Goal: Task Accomplishment & Management: Use online tool/utility

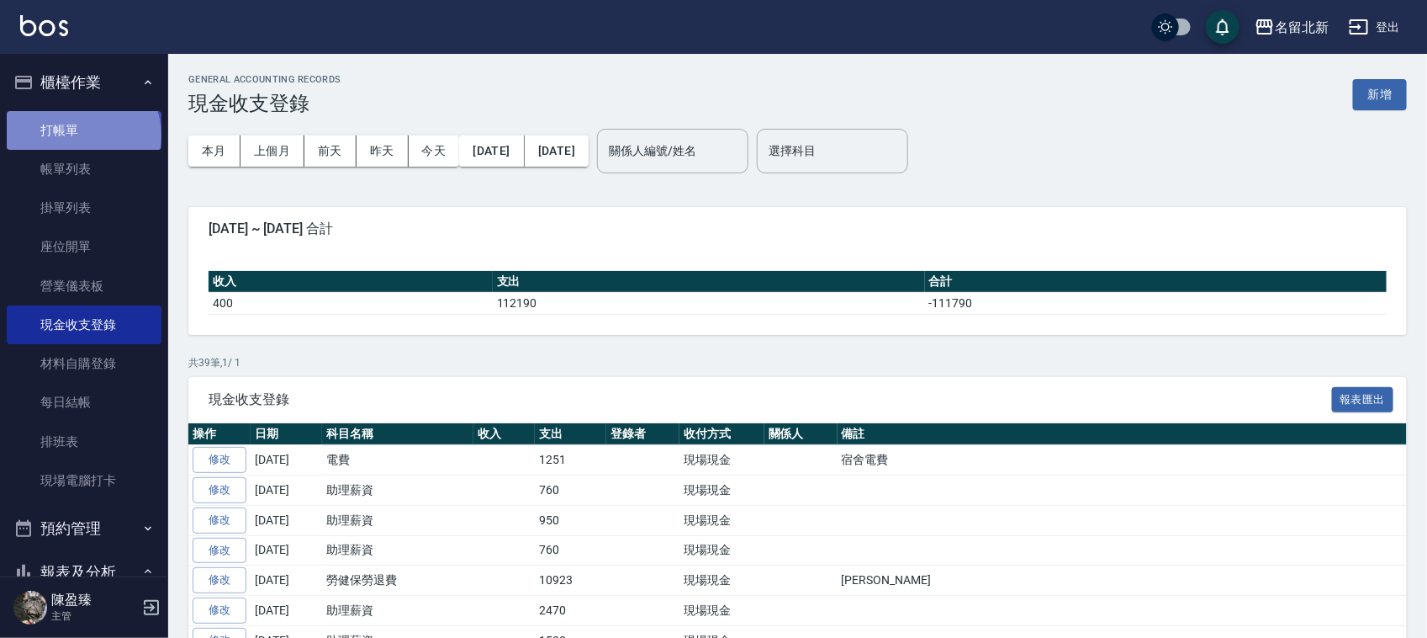
click at [82, 133] on link "打帳單" at bounding box center [84, 130] width 155 height 39
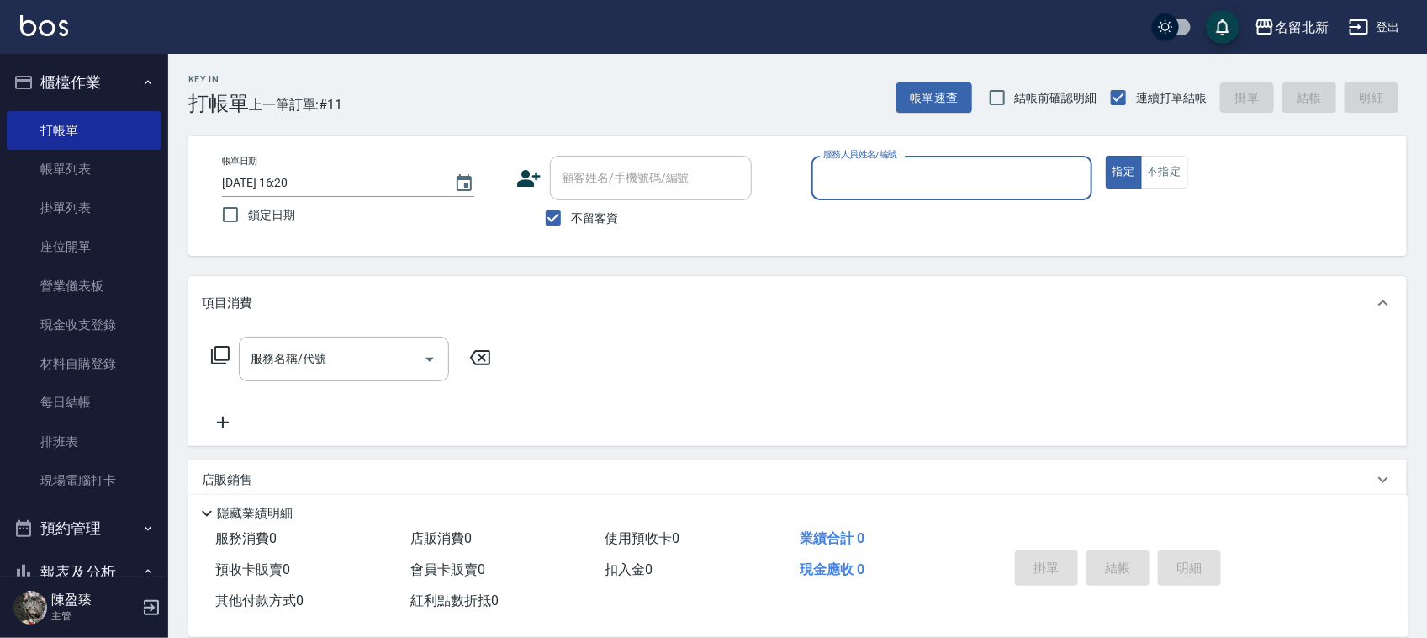
click at [934, 189] on input "服務人員姓名/編號" at bounding box center [952, 177] width 266 height 29
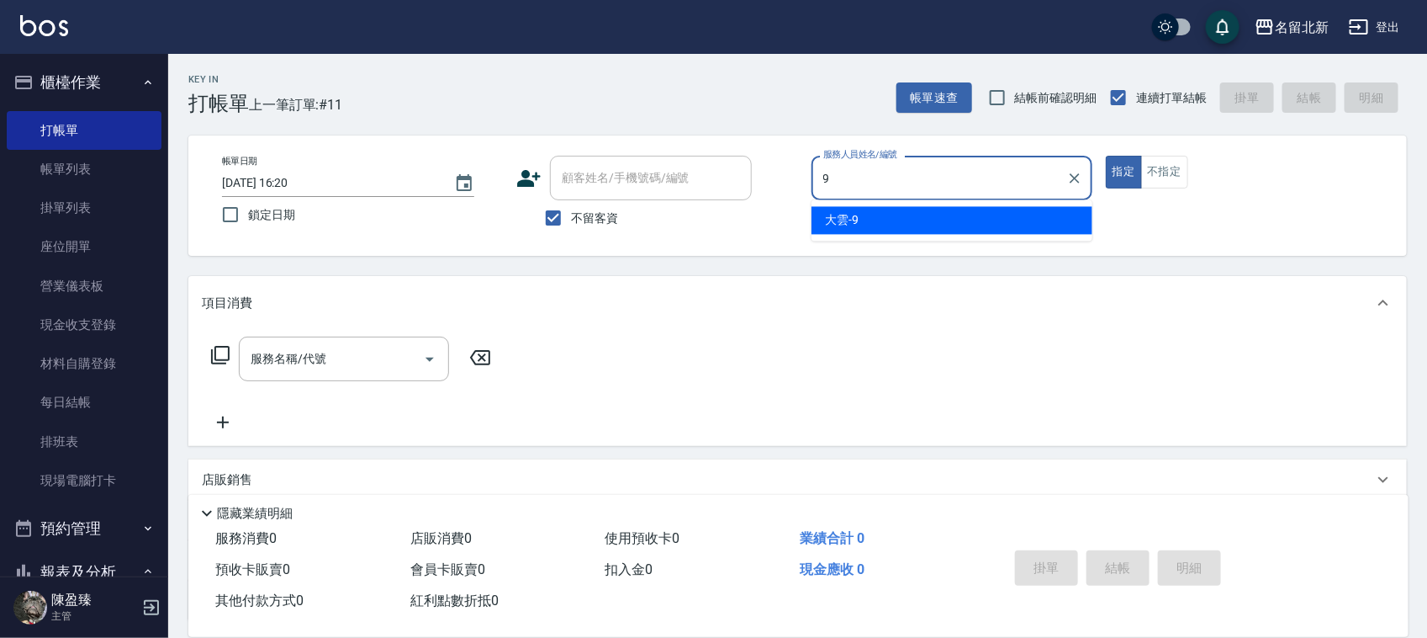
type input "大雲-9"
type button "true"
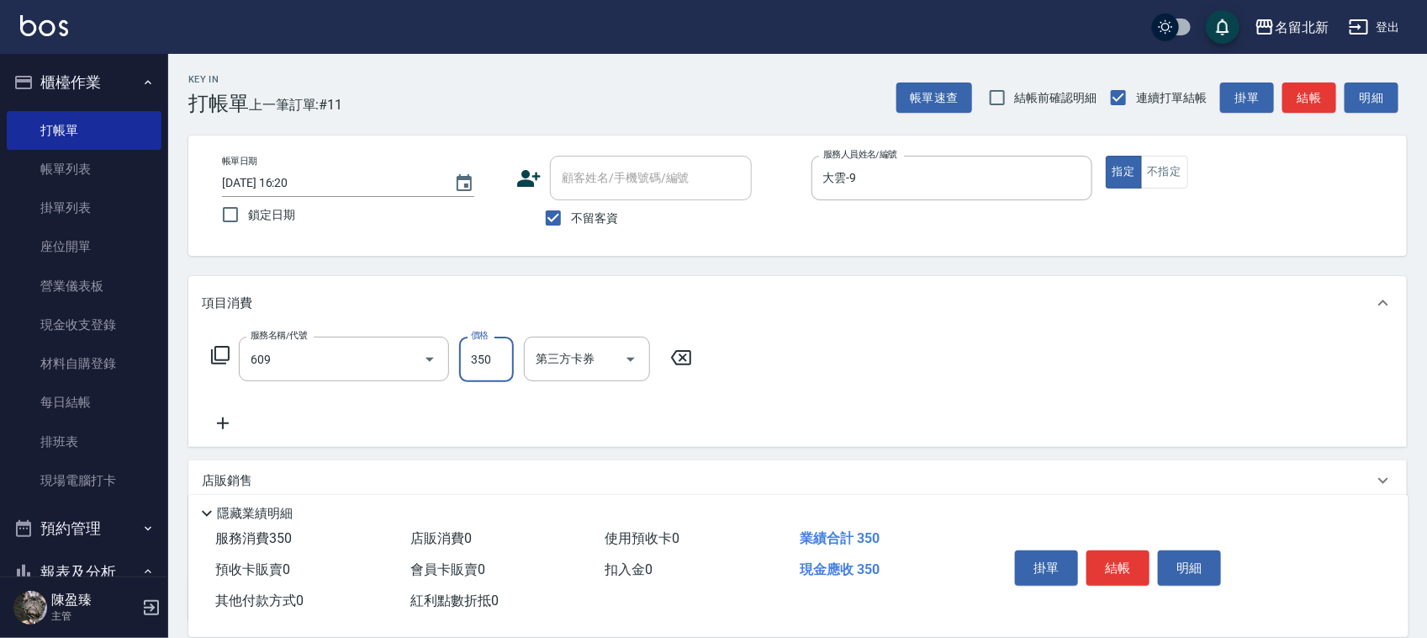
type input "頭皮隔離(609)"
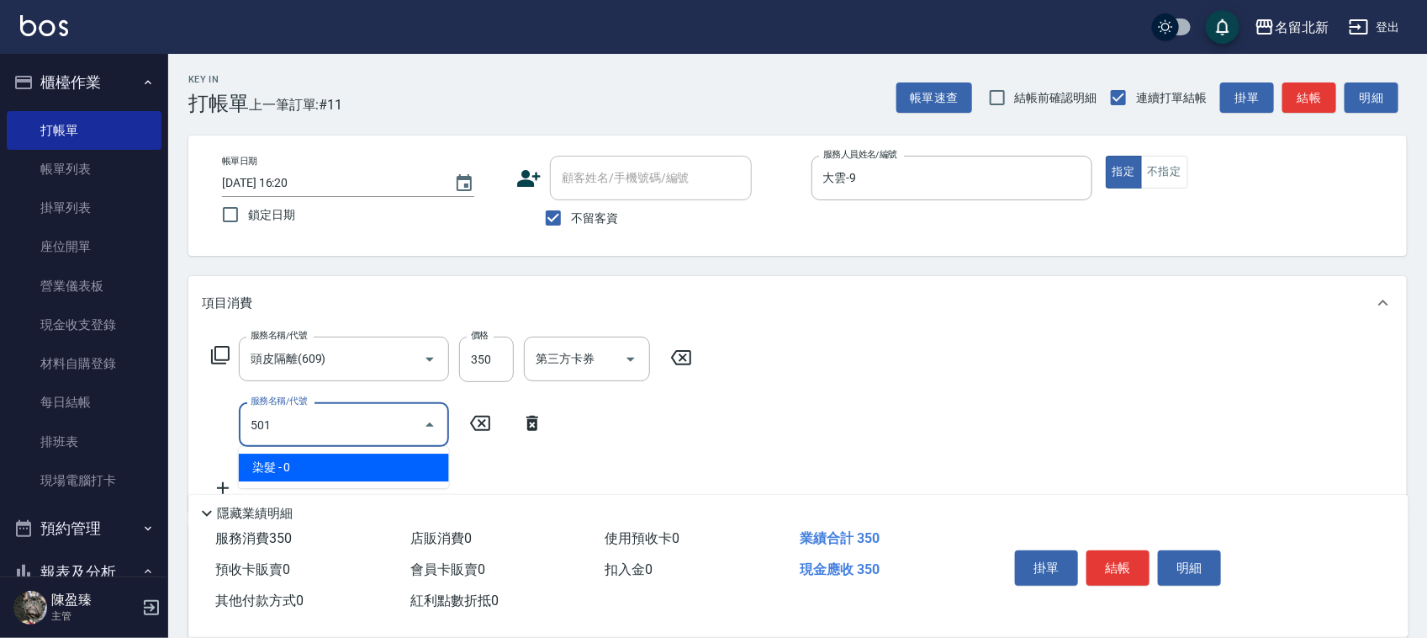
type input "染髮(501)"
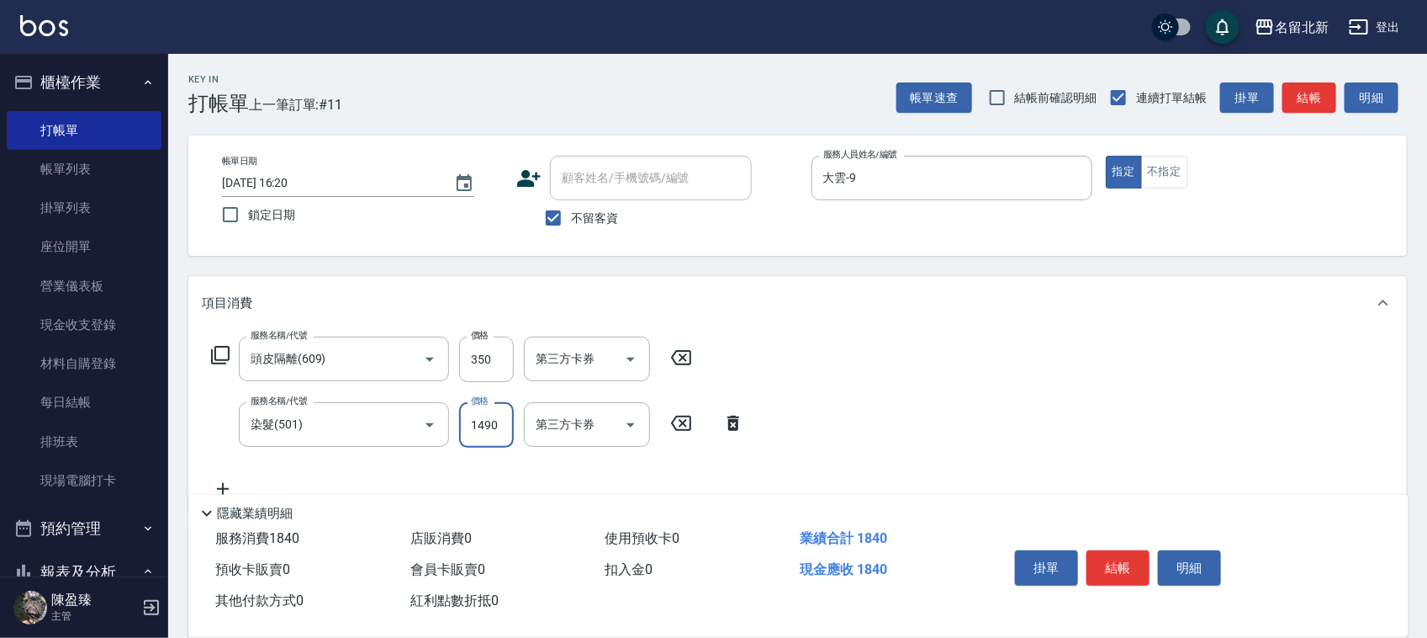
type input "1490"
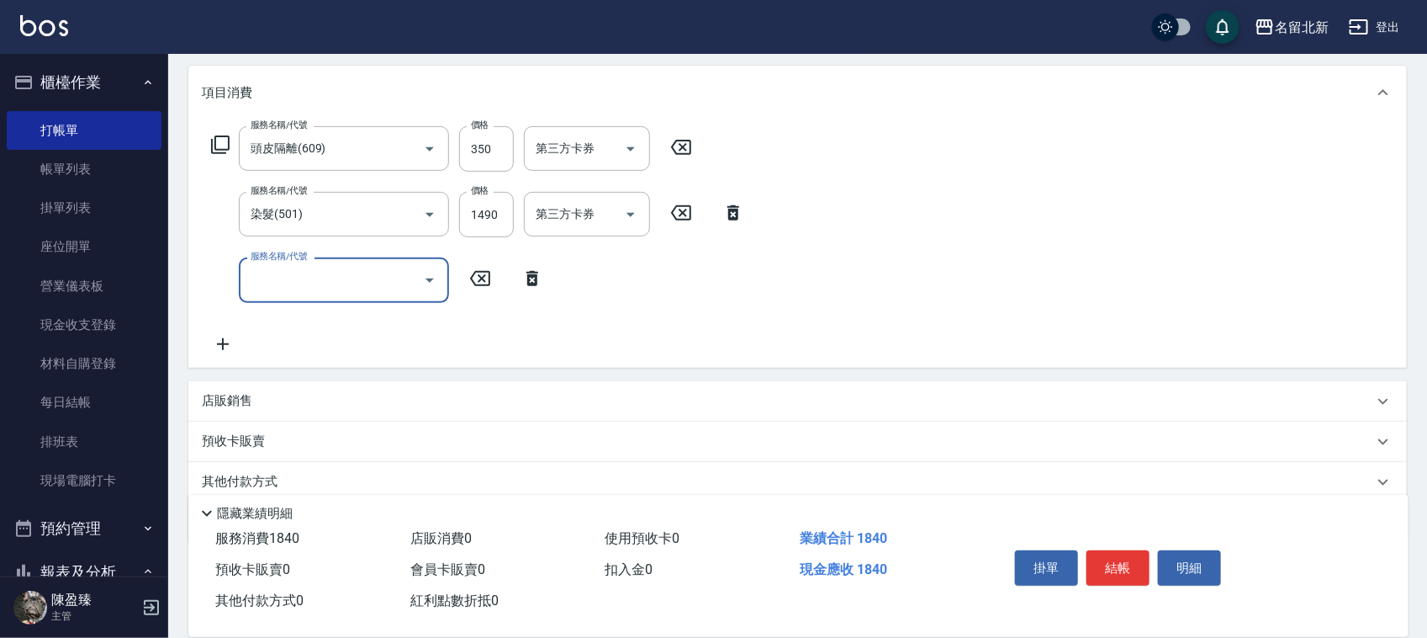
scroll to position [274, 0]
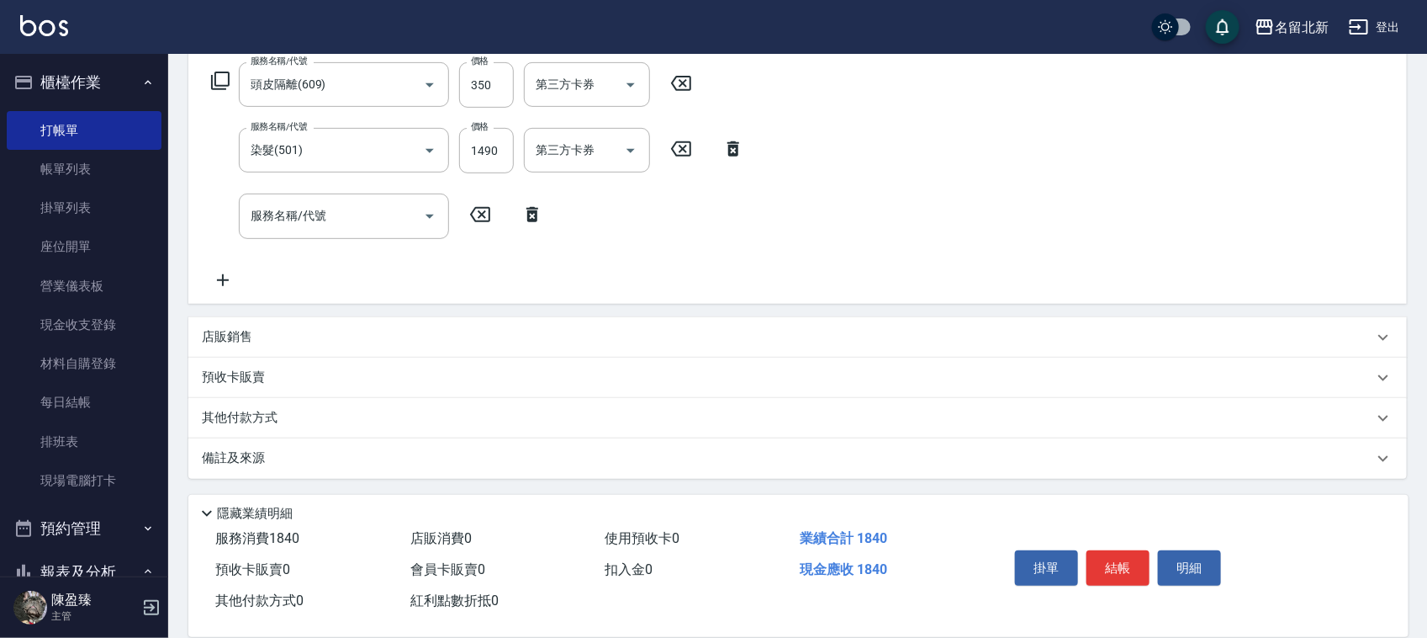
click at [267, 409] on p "其他付款方式" at bounding box center [244, 418] width 84 height 19
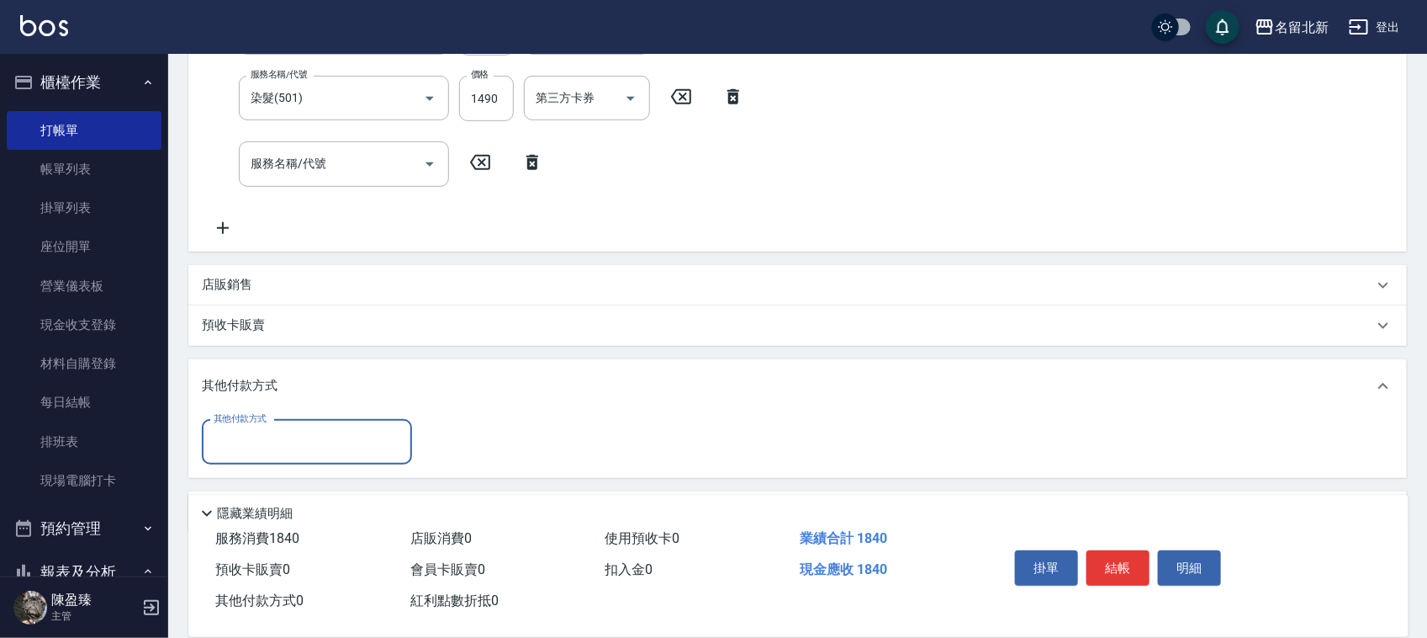
scroll to position [379, 0]
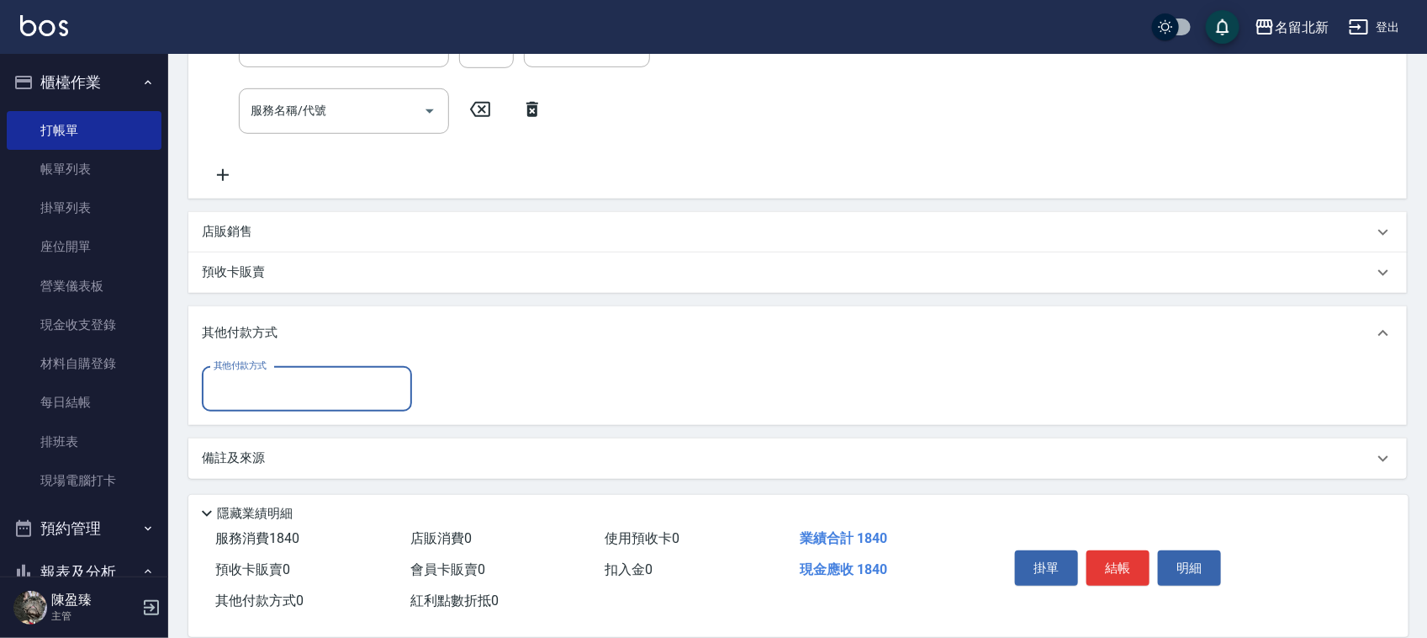
drag, startPoint x: 259, startPoint y: 392, endPoint x: 265, endPoint y: 405, distance: 14.7
click at [262, 394] on input "其他付款方式" at bounding box center [306, 388] width 195 height 29
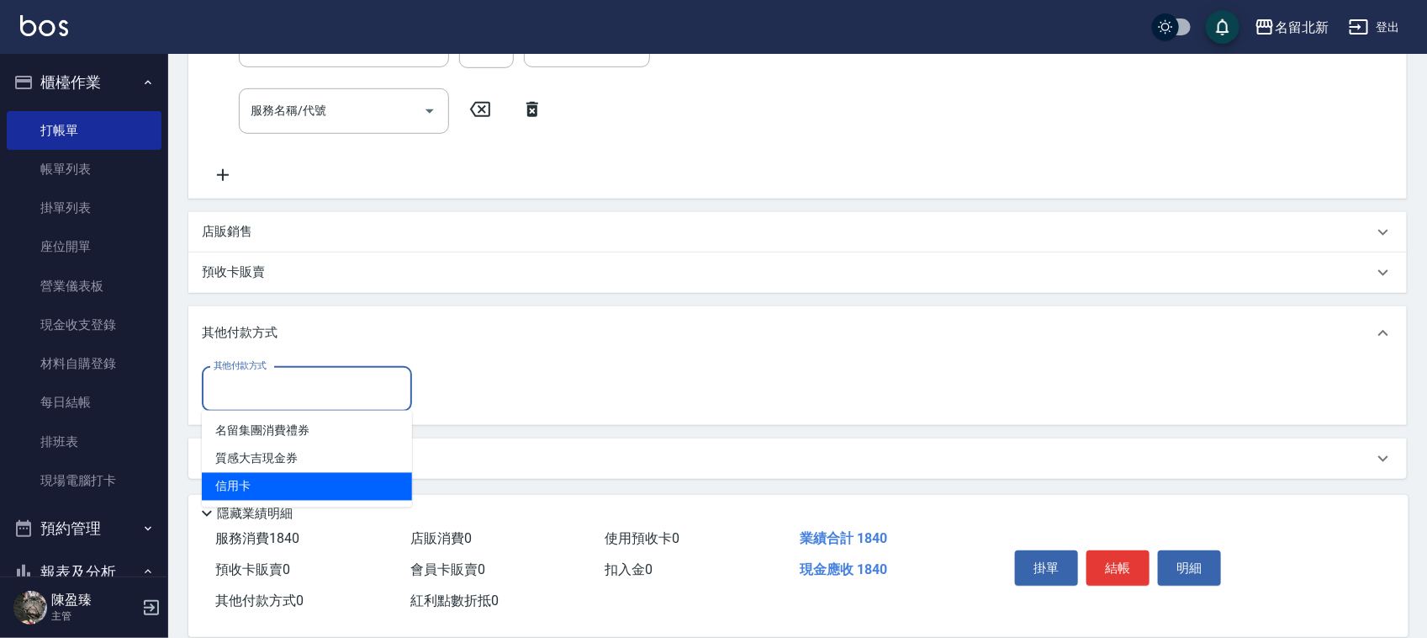
drag, startPoint x: 266, startPoint y: 501, endPoint x: 262, endPoint y: 490, distance: 12.2
click at [266, 498] on ul "名留集團消費禮券 質感大吉現金券 信用卡" at bounding box center [307, 458] width 210 height 97
click at [234, 481] on span "信用卡" at bounding box center [307, 487] width 210 height 28
type input "信用卡"
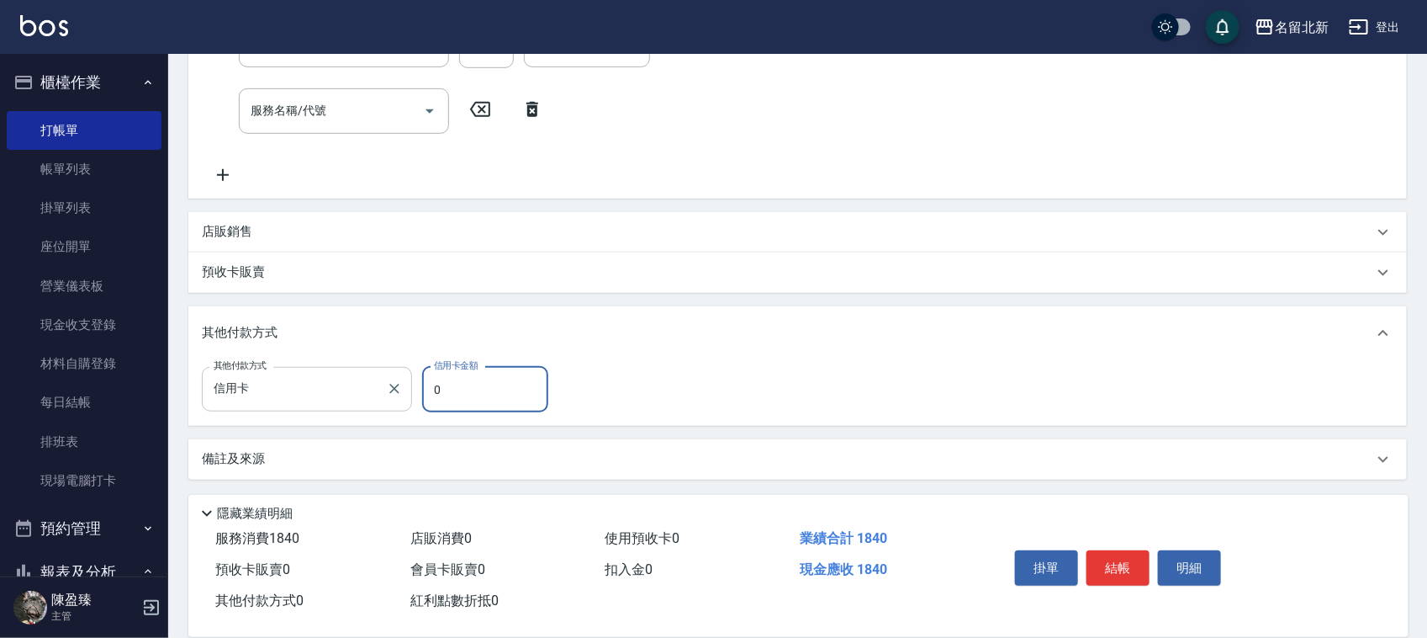
drag, startPoint x: 447, startPoint y: 404, endPoint x: 391, endPoint y: 404, distance: 55.5
click at [391, 404] on div "其他付款方式 信用卡 其他付款方式 信用卡金額 0 信用卡金額" at bounding box center [380, 389] width 357 height 45
type input "1840"
click at [1125, 551] on button "結帳" at bounding box center [1118, 567] width 63 height 35
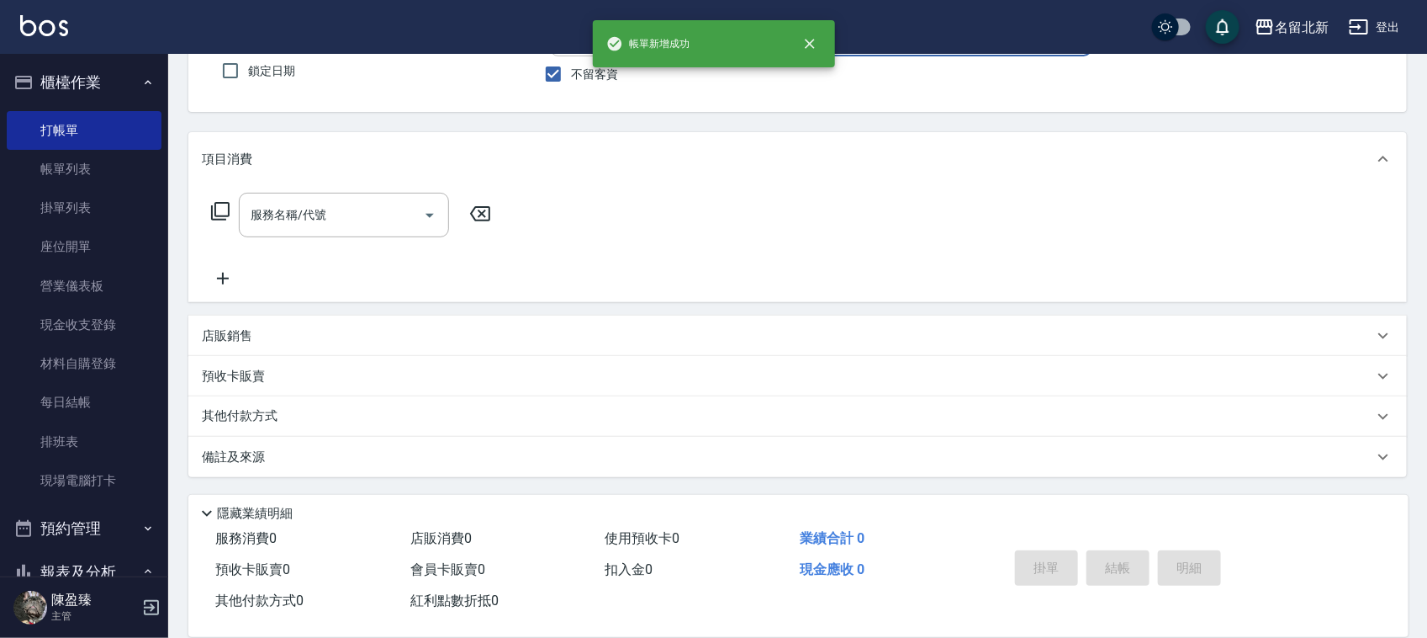
scroll to position [0, 0]
